Goal: Find specific page/section: Find specific page/section

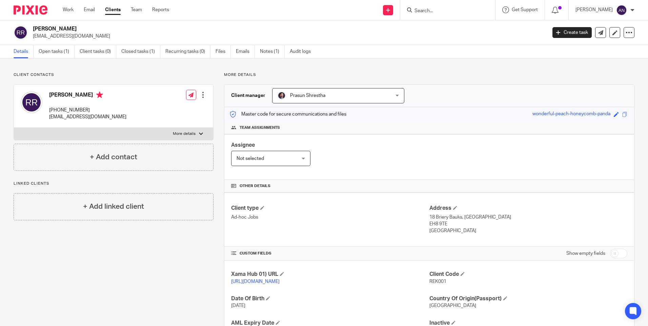
click at [436, 15] on div at bounding box center [447, 10] width 95 height 20
click at [436, 14] on input "Search" at bounding box center [443, 11] width 61 height 6
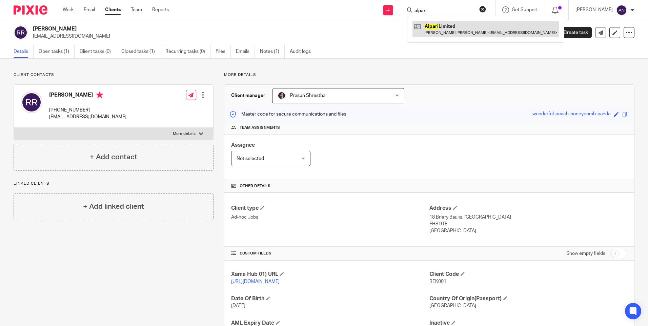
type input "alpari"
click at [457, 29] on link at bounding box center [485, 29] width 146 height 16
